Goal: Task Accomplishment & Management: Complete application form

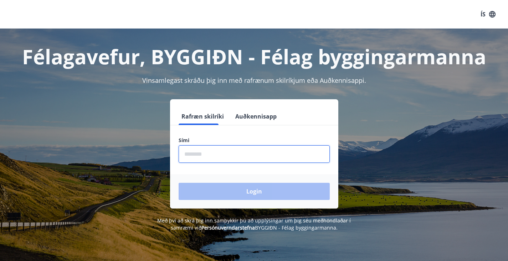
click at [204, 152] on input "phone" at bounding box center [254, 153] width 151 height 17
type input "********"
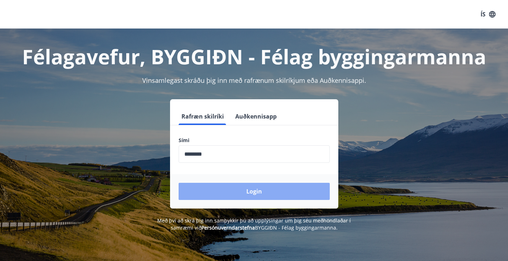
click at [257, 188] on button "Login" at bounding box center [254, 191] width 151 height 17
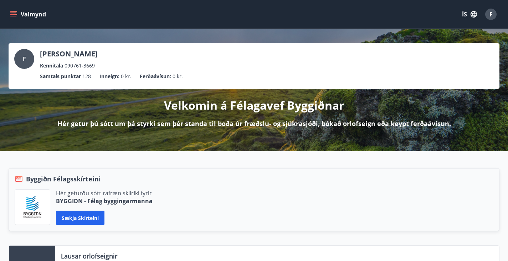
click at [15, 14] on icon "menu" at bounding box center [14, 14] width 8 height 1
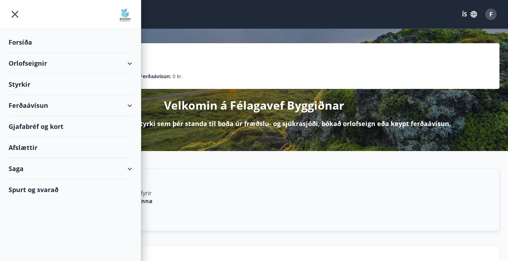
click at [18, 83] on div "Styrkir" at bounding box center [71, 84] width 124 height 21
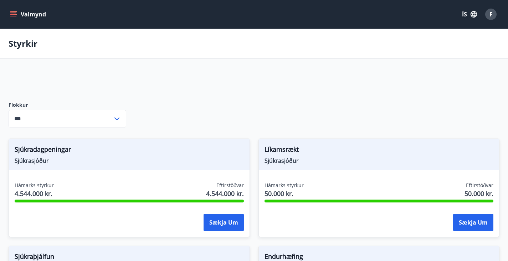
type input "***"
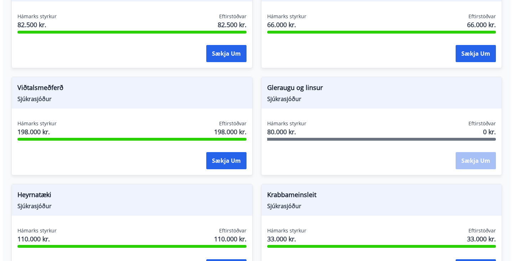
scroll to position [486, 0]
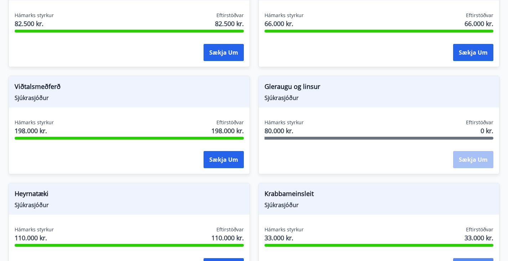
click at [453, 258] on button "Sækja um" at bounding box center [473, 266] width 40 height 17
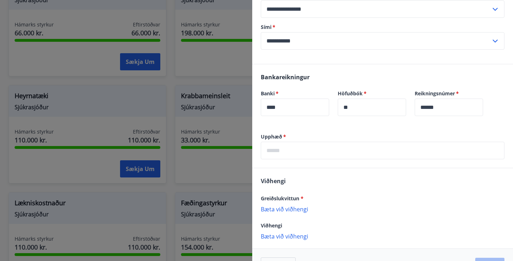
scroll to position [167, 0]
click at [275, 206] on p "Bæta við viðhengi" at bounding box center [383, 208] width 244 height 7
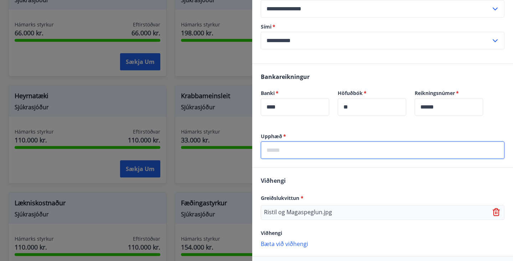
click at [287, 147] on input "text" at bounding box center [383, 149] width 244 height 17
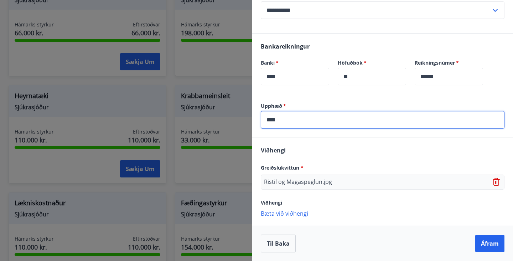
type input "****"
click at [307, 181] on p "Ristil og Magaspeglun.jpg" at bounding box center [298, 182] width 68 height 9
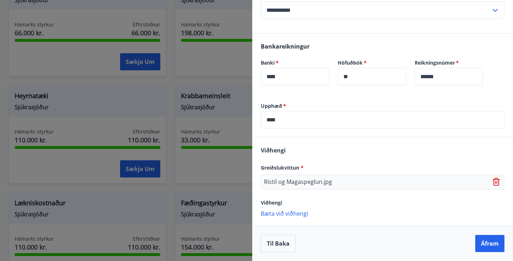
click at [307, 181] on p "Ristil og Magaspeglun.jpg" at bounding box center [298, 182] width 68 height 9
click at [348, 184] on div "Ristil og Magaspeglun.jpg" at bounding box center [383, 181] width 244 height 15
click at [482, 240] on button "Áfram" at bounding box center [490, 243] width 29 height 17
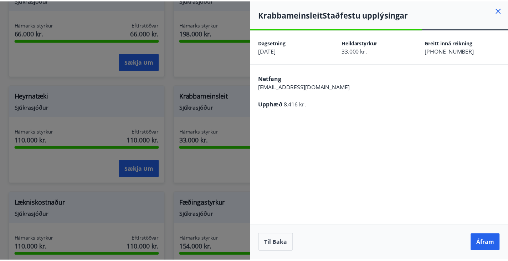
scroll to position [0, 0]
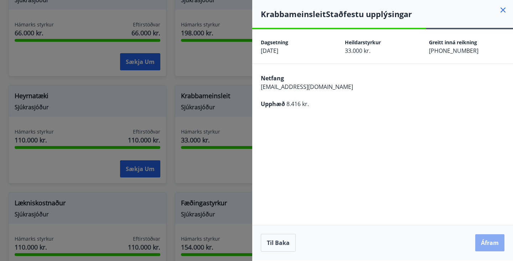
click at [497, 241] on button "Áfram" at bounding box center [490, 242] width 29 height 17
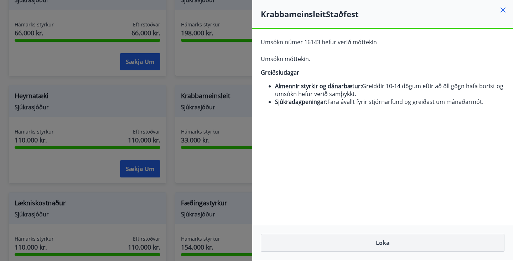
click at [385, 240] on button "Loka" at bounding box center [383, 243] width 244 height 18
